Goal: Find specific page/section: Find specific page/section

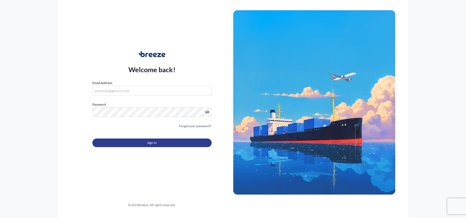
type input "[PERSON_NAME][EMAIL_ADDRESS][PERSON_NAME][DOMAIN_NAME]"
click at [138, 139] on button "Sign In" at bounding box center [151, 142] width 119 height 9
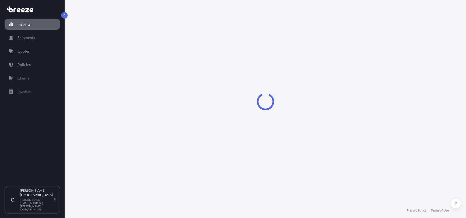
select select "2025"
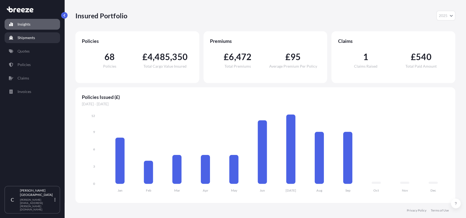
click at [39, 39] on link "Shipments" at bounding box center [32, 37] width 55 height 11
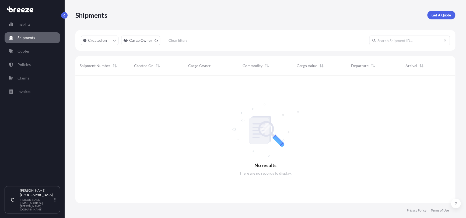
scroll to position [143, 376]
click at [35, 51] on link "Quotes" at bounding box center [32, 51] width 55 height 11
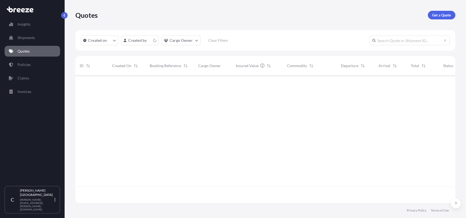
scroll to position [126, 376]
